Goal: Check status: Check status

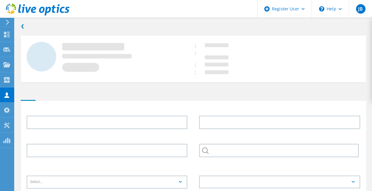
type input "[PERSON_NAME]"
type input "Drinker [PERSON_NAME] & [PERSON_NAME]"
type input "English"
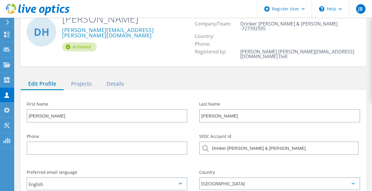
scroll to position [29, 0]
click at [84, 78] on div "Projects" at bounding box center [82, 84] width 36 height 12
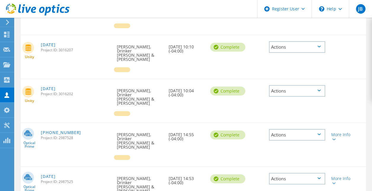
scroll to position [207, 0]
click at [47, 130] on link "[PHONE_NUMBER]" at bounding box center [61, 132] width 40 height 4
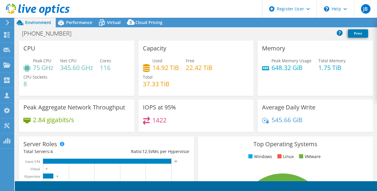
select select "USD"
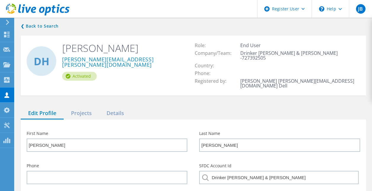
scroll to position [59, 0]
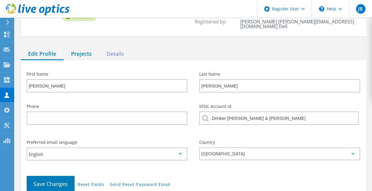
click at [86, 49] on div "Projects" at bounding box center [82, 54] width 36 height 12
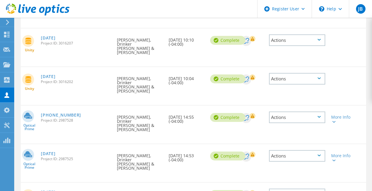
scroll to position [207, 0]
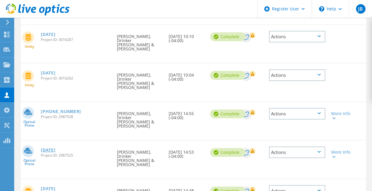
click at [55, 148] on link "[DATE]" at bounding box center [48, 150] width 15 height 4
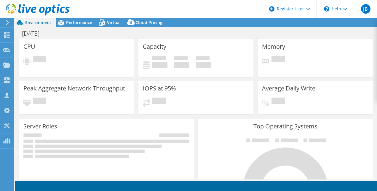
select select "USD"
